Goal: Task Accomplishment & Management: Manage account settings

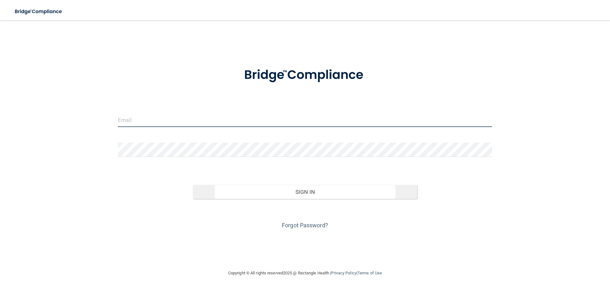
type input "[EMAIL_ADDRESS][DOMAIN_NAME]"
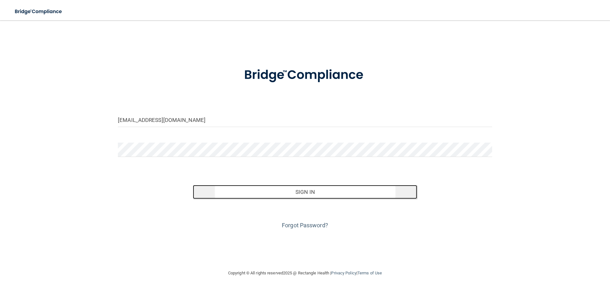
click at [316, 193] on button "Sign In" at bounding box center [305, 192] width 225 height 14
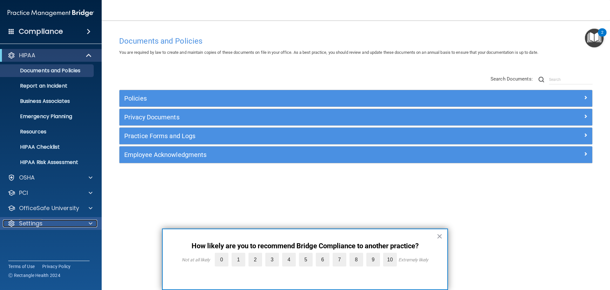
click at [33, 226] on p "Settings" at bounding box center [31, 223] width 24 height 8
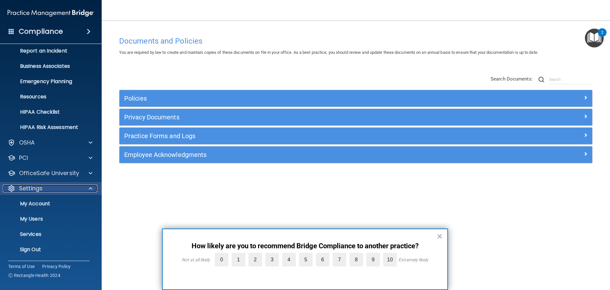
scroll to position [35, 0]
click at [43, 216] on p "My Users" at bounding box center [47, 218] width 87 height 6
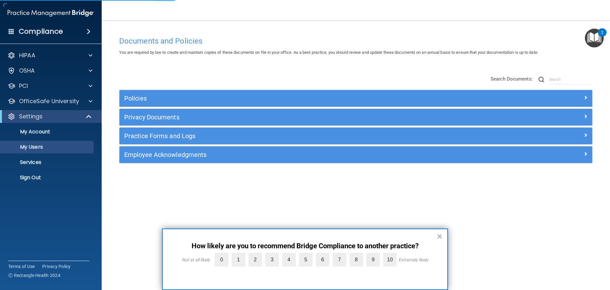
select select "20"
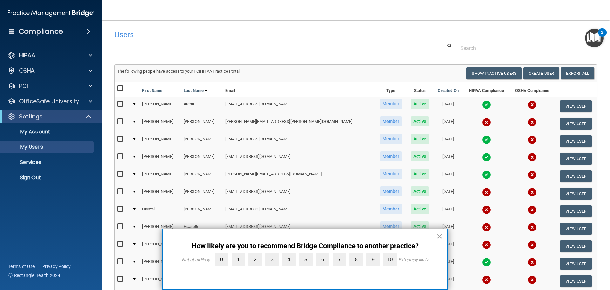
click at [438, 239] on button "×" at bounding box center [440, 236] width 6 height 10
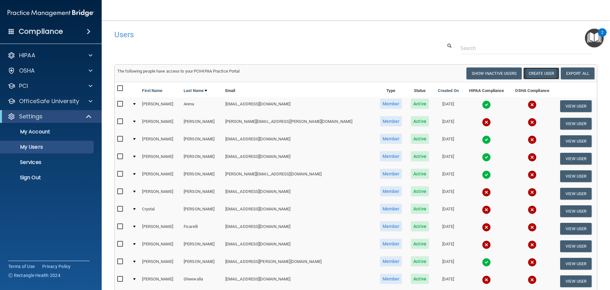
click at [544, 76] on button "Create User" at bounding box center [542, 73] width 36 height 12
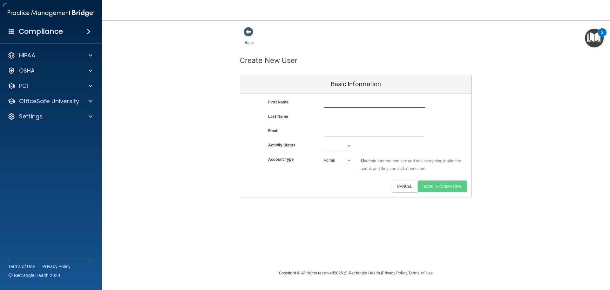
click at [326, 103] on input "text" at bounding box center [374, 103] width 101 height 10
type input "Jazmyn"
type input "[PERSON_NAME]"
type input "[EMAIL_ADDRESS]"
click at [343, 147] on select "Active Inactive" at bounding box center [337, 147] width 27 height 10
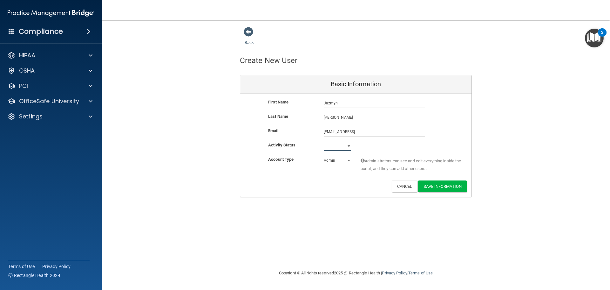
select select "active"
click at [324, 141] on select "Active Inactive" at bounding box center [337, 146] width 27 height 10
click at [339, 161] on select "Admin Member" at bounding box center [337, 160] width 27 height 10
select select "practice_member"
click at [324, 155] on select "Admin Member" at bounding box center [337, 160] width 27 height 10
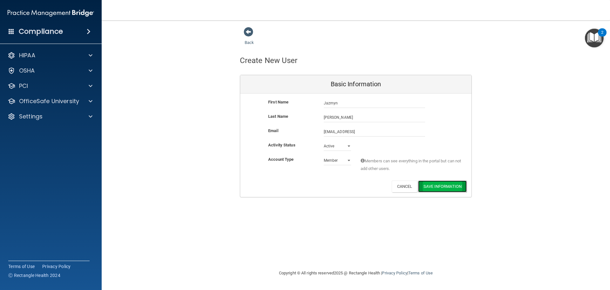
click at [441, 187] on button "Save Information" at bounding box center [442, 186] width 49 height 12
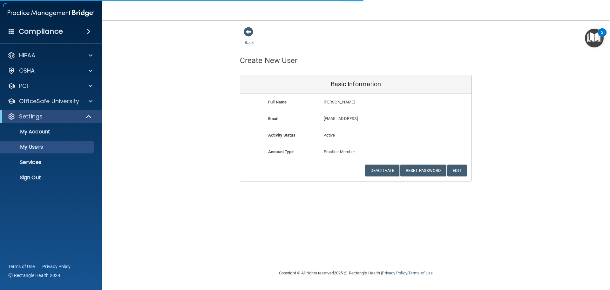
select select "20"
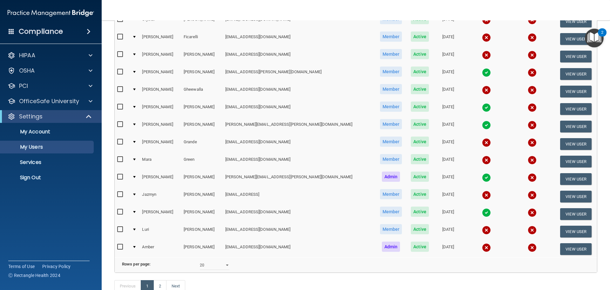
scroll to position [261, 0]
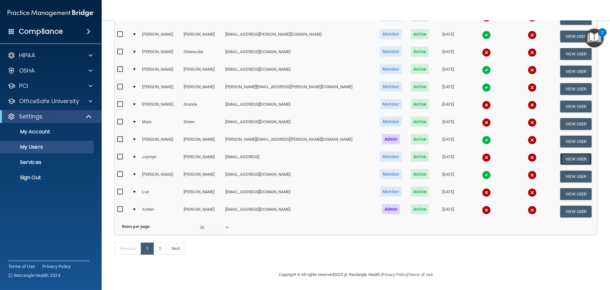
click at [568, 153] on button "View User" at bounding box center [575, 159] width 31 height 12
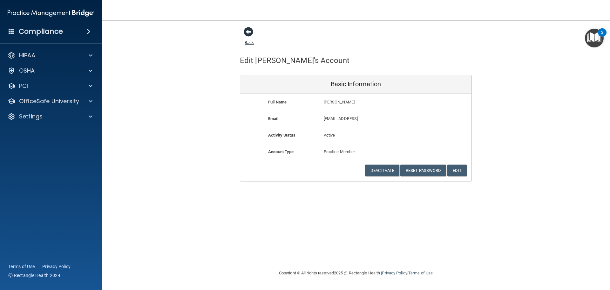
click at [246, 31] on span at bounding box center [249, 32] width 10 height 10
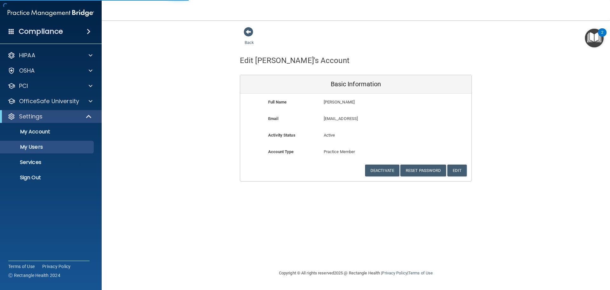
select select "20"
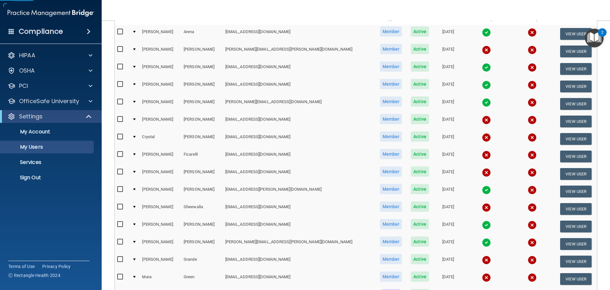
scroll to position [191, 0]
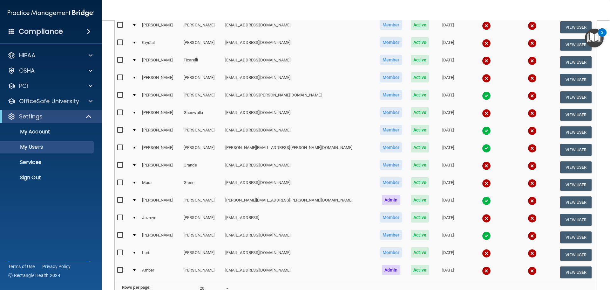
click at [120, 217] on input "checkbox" at bounding box center [120, 217] width 7 height 5
checkbox input "true"
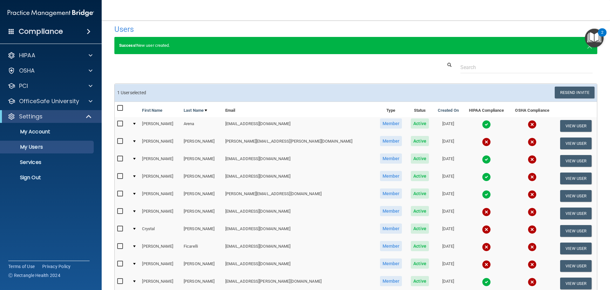
scroll to position [0, 0]
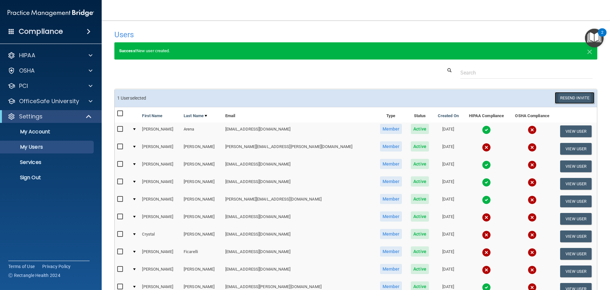
click at [568, 98] on button "Resend Invite" at bounding box center [575, 98] width 40 height 12
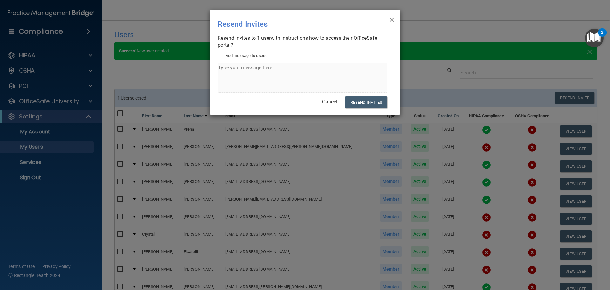
drag, startPoint x: 220, startPoint y: 55, endPoint x: 223, endPoint y: 64, distance: 9.5
click at [220, 55] on input "Add message to users" at bounding box center [221, 55] width 7 height 5
checkbox input "true"
click at [228, 71] on textarea at bounding box center [303, 78] width 170 height 30
paste textarea "Hi, we are working on keeping our office and staff compliant with HIPAA. Please…"
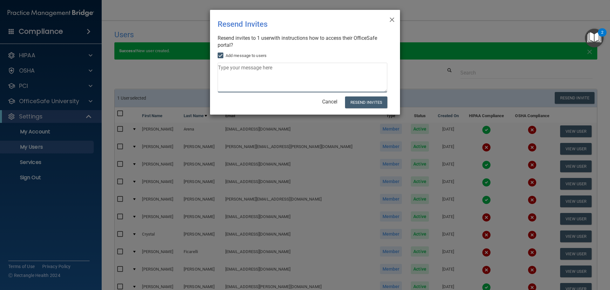
type textarea "Hi, we are working on keeping our office and staff compliant with HIPAA. Please…"
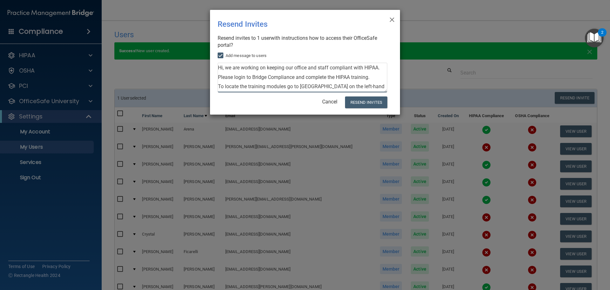
drag, startPoint x: 380, startPoint y: 68, endPoint x: 208, endPoint y: 65, distance: 172.9
click at [208, 65] on div "× Close Resend Invites There was an error while sending the invitations ... Res…" at bounding box center [305, 145] width 610 height 290
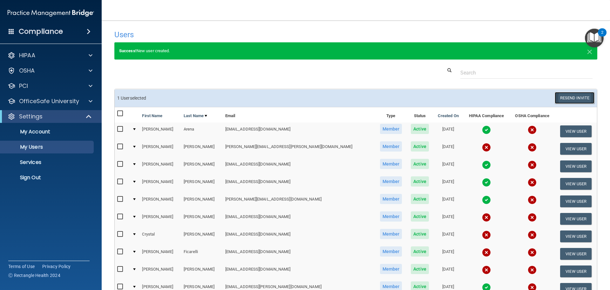
click at [572, 97] on button "Resend Invite" at bounding box center [575, 98] width 40 height 12
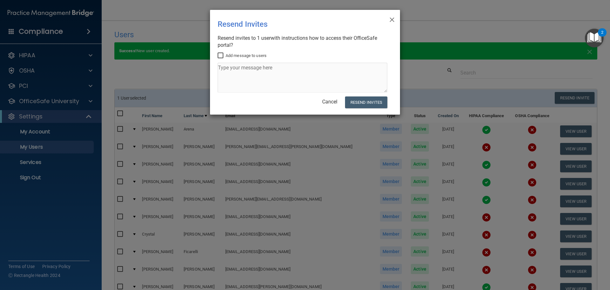
drag, startPoint x: 221, startPoint y: 55, endPoint x: 226, endPoint y: 67, distance: 13.1
click at [221, 55] on input "Add message to users" at bounding box center [221, 55] width 7 height 5
checkbox input "true"
click at [227, 69] on textarea at bounding box center [303, 78] width 170 height 30
paste textarea "Hi, we are working on keeping our office and staff compliant with HIPAA. Please…"
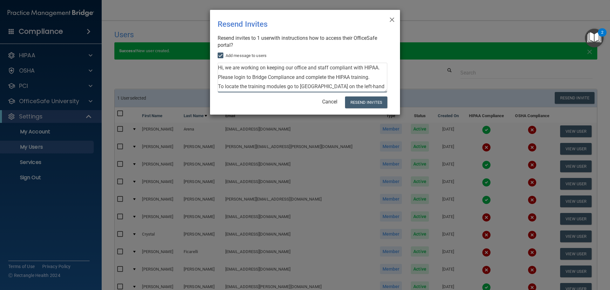
click at [353, 67] on textarea "Hi, we are working on keeping our office and staff compliant with HIPAA. Please…" at bounding box center [303, 78] width 170 height 30
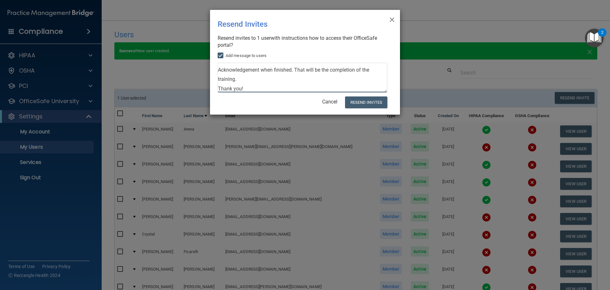
scroll to position [74, 0]
type textarea "Please login to Bridge Compliance and complete the HIPAA training. To locate th…"
click at [369, 101] on button "Resend Invites" at bounding box center [366, 102] width 42 height 12
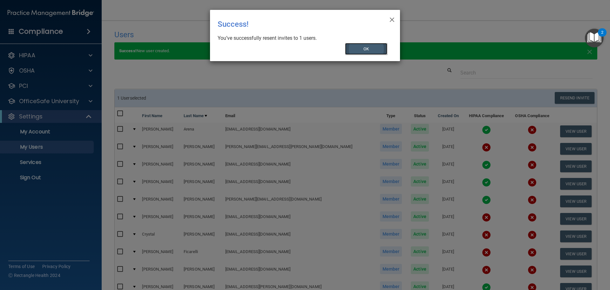
click at [369, 44] on button "OK" at bounding box center [366, 49] width 43 height 12
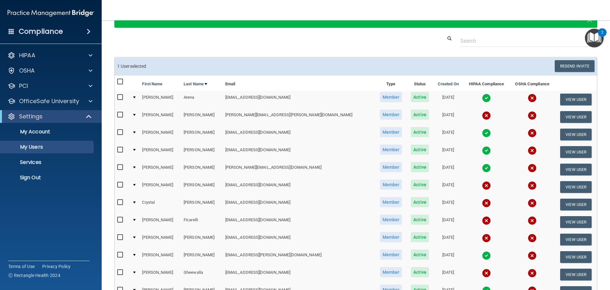
scroll to position [0, 0]
